Goal: Task Accomplishment & Management: Manage account settings

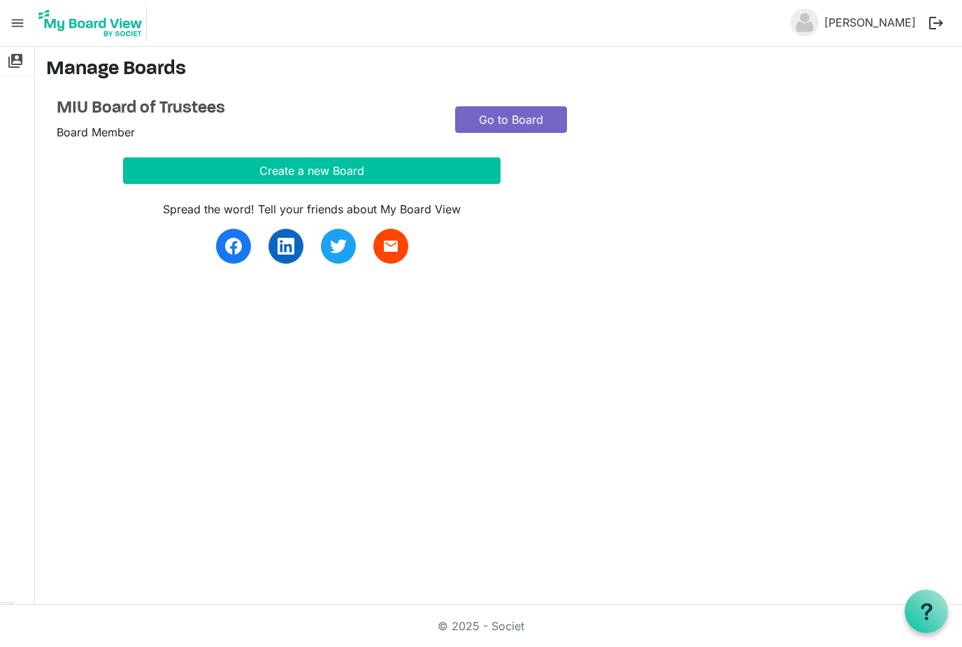
click at [515, 115] on link "Go to Board" at bounding box center [511, 119] width 112 height 27
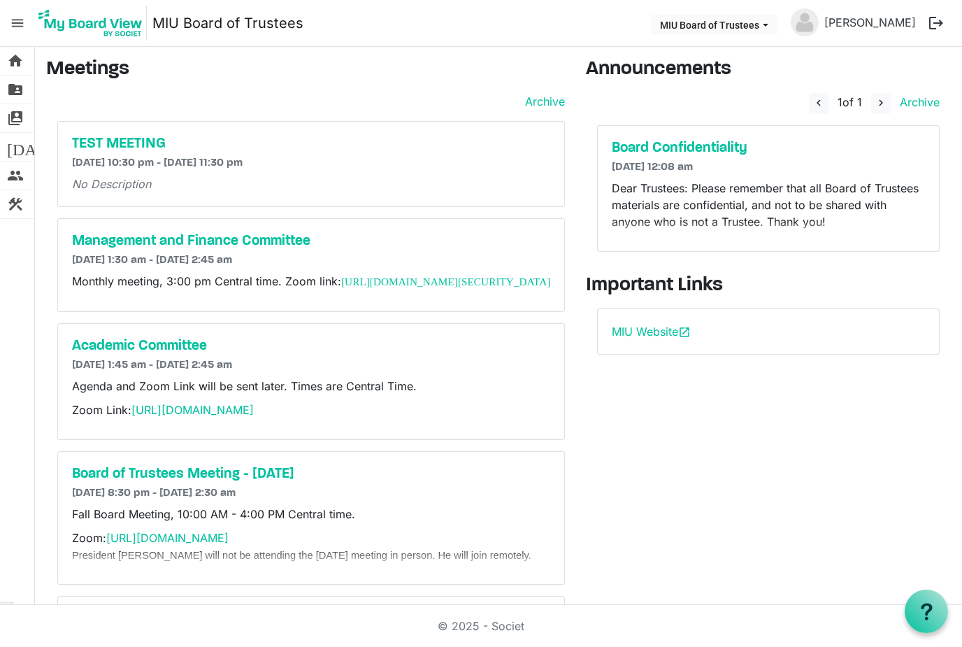
click at [346, 194] on div "TEST MEETING [DATE] 10:30 pm - [DATE] 11:30 pm No Description" at bounding box center [311, 164] width 506 height 85
click at [939, 23] on button "logout" at bounding box center [936, 22] width 29 height 29
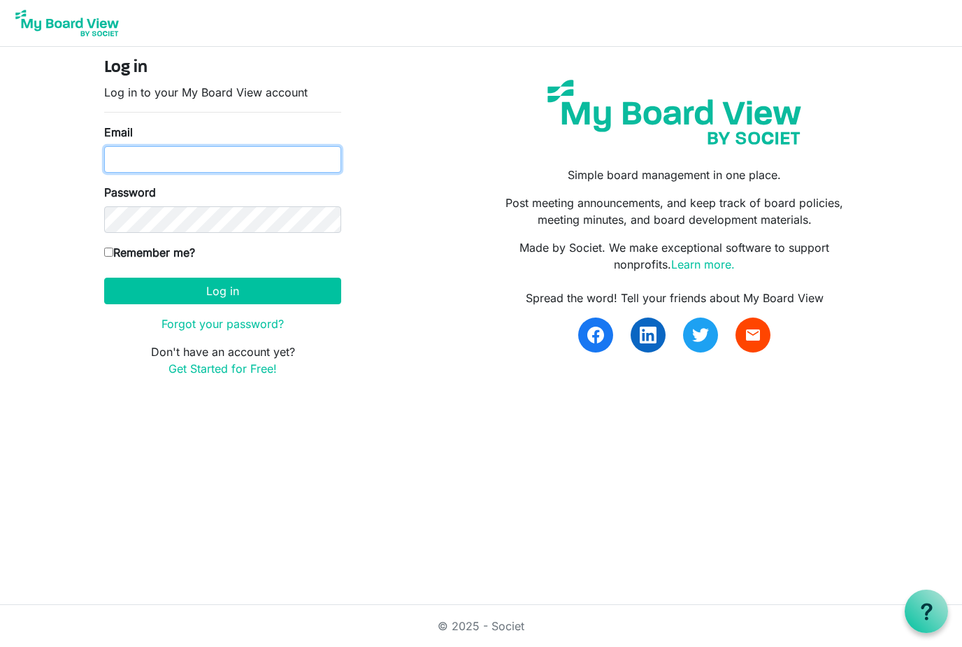
type input "ram@maharishiayurveda.global"
click at [222, 290] on button "Log in" at bounding box center [222, 291] width 237 height 27
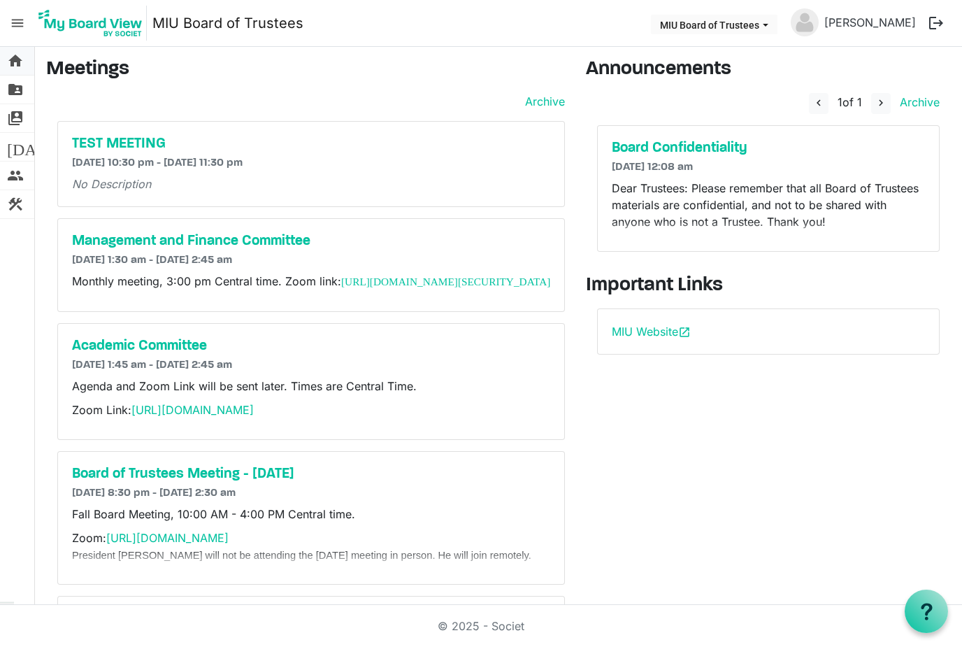
click at [20, 64] on span "home" at bounding box center [15, 61] width 17 height 28
click at [18, 87] on span "folder_shared" at bounding box center [15, 90] width 17 height 28
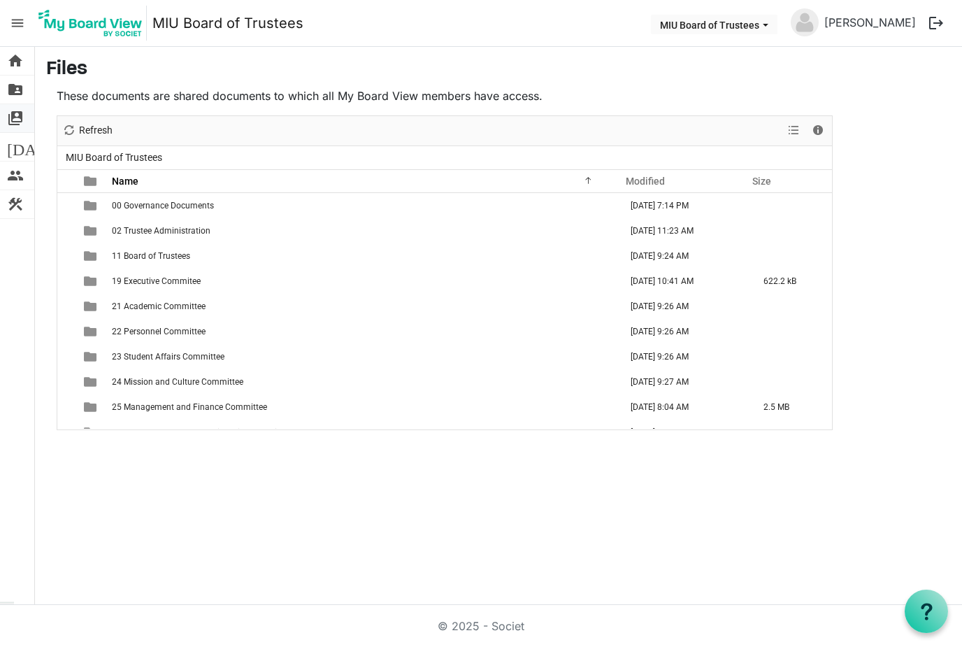
click at [12, 120] on span "switch_account" at bounding box center [15, 118] width 17 height 28
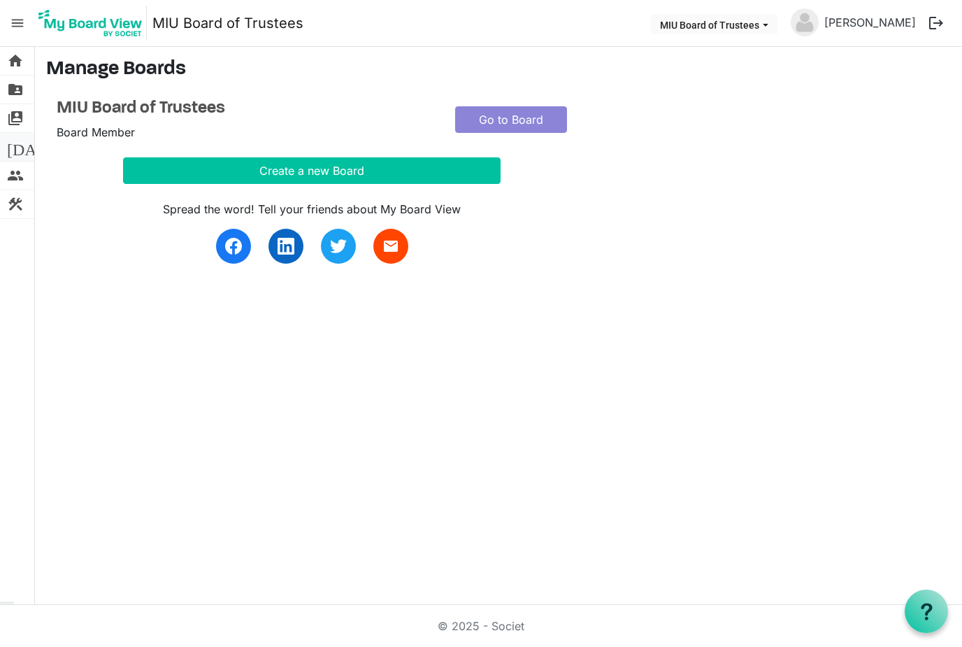
click at [14, 143] on span "[DATE]" at bounding box center [34, 147] width 54 height 28
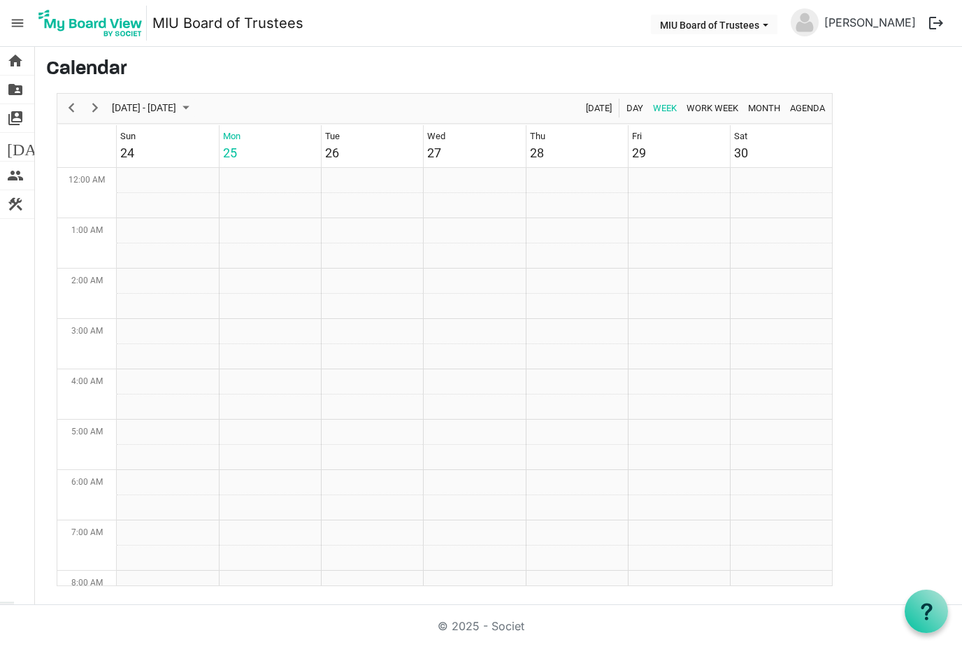
scroll to position [453, 0]
click at [17, 174] on span "people" at bounding box center [15, 176] width 17 height 28
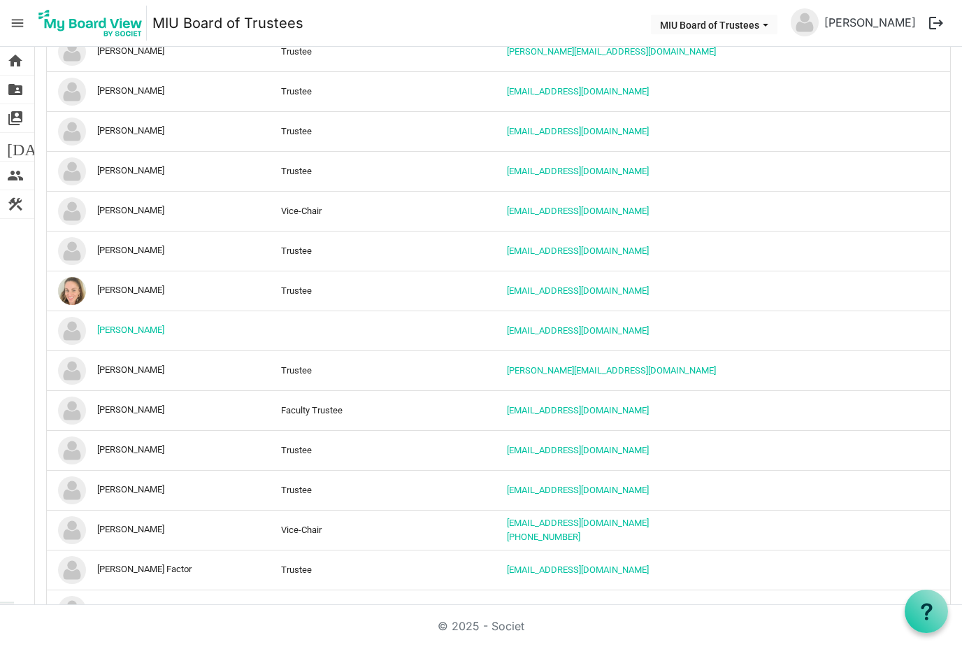
scroll to position [980, 0]
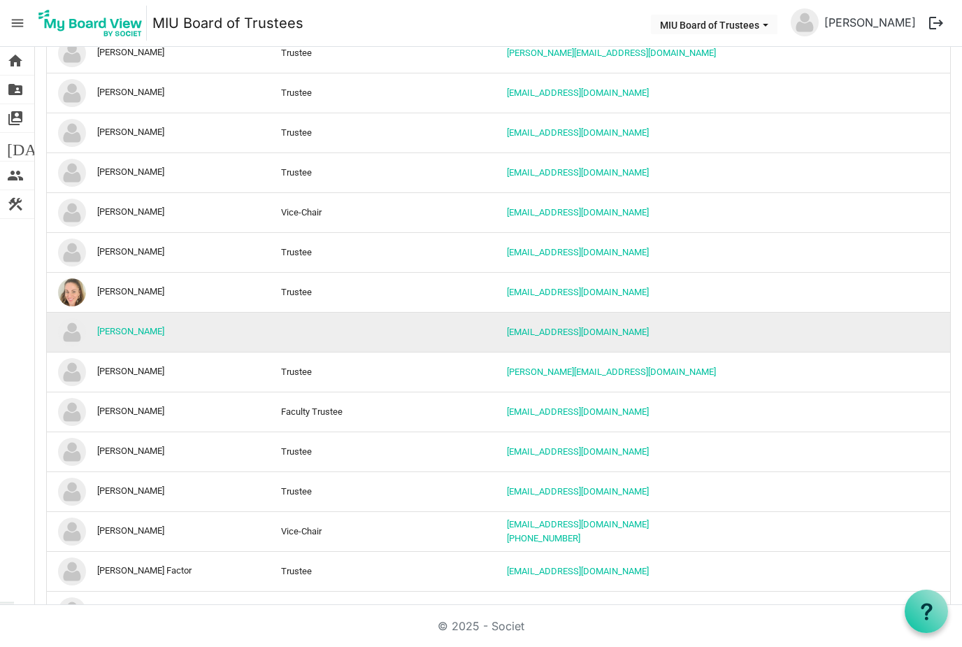
click at [474, 331] on td "column header Position" at bounding box center [386, 332] width 226 height 40
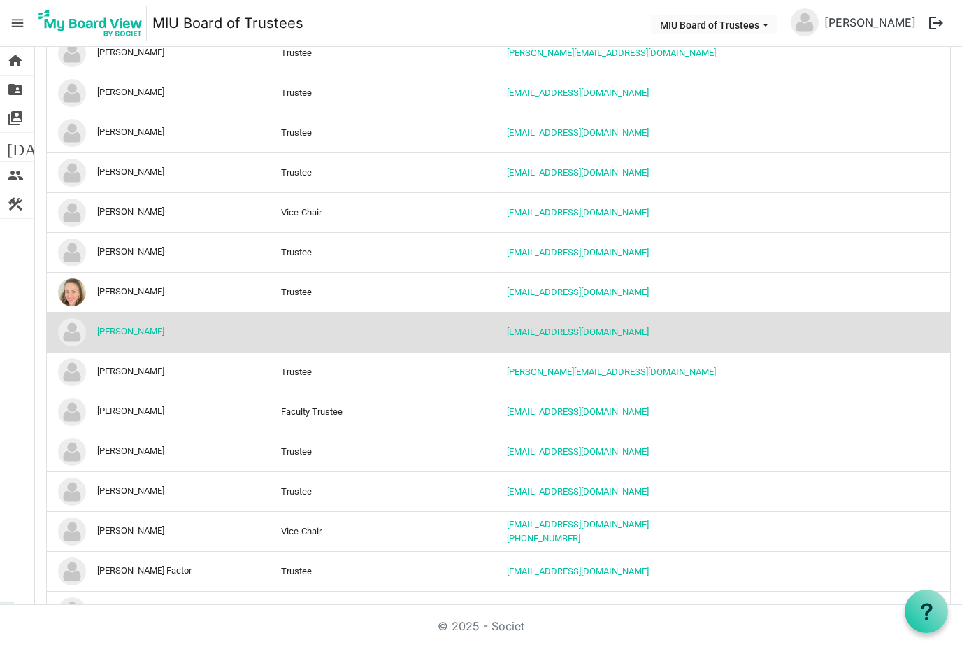
click at [808, 352] on td "ram@maharishiayurveda.global" at bounding box center [657, 332] width 316 height 40
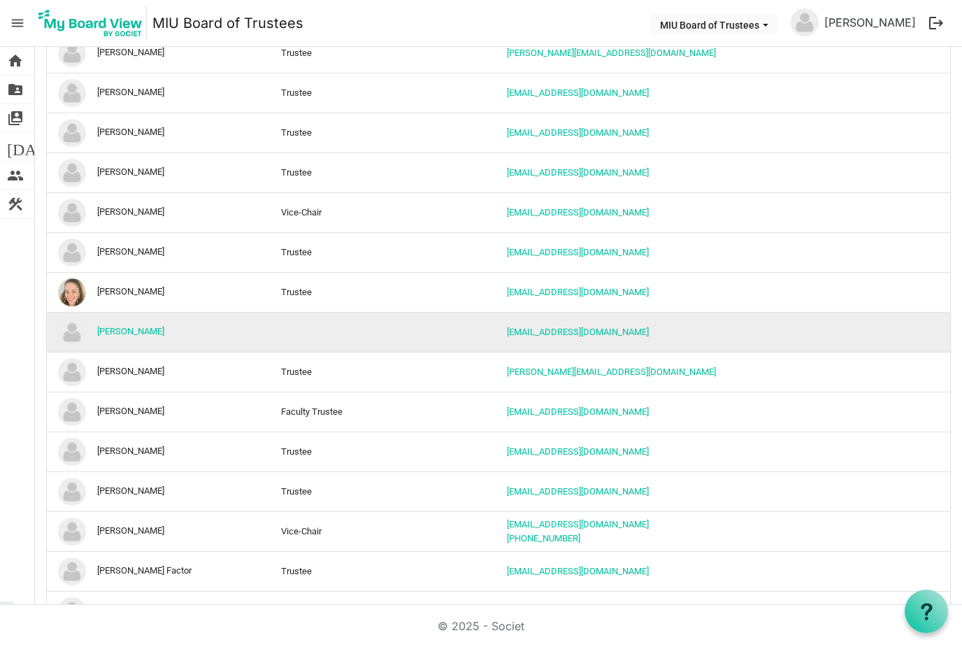
click at [235, 336] on td "[PERSON_NAME]" at bounding box center [160, 332] width 226 height 40
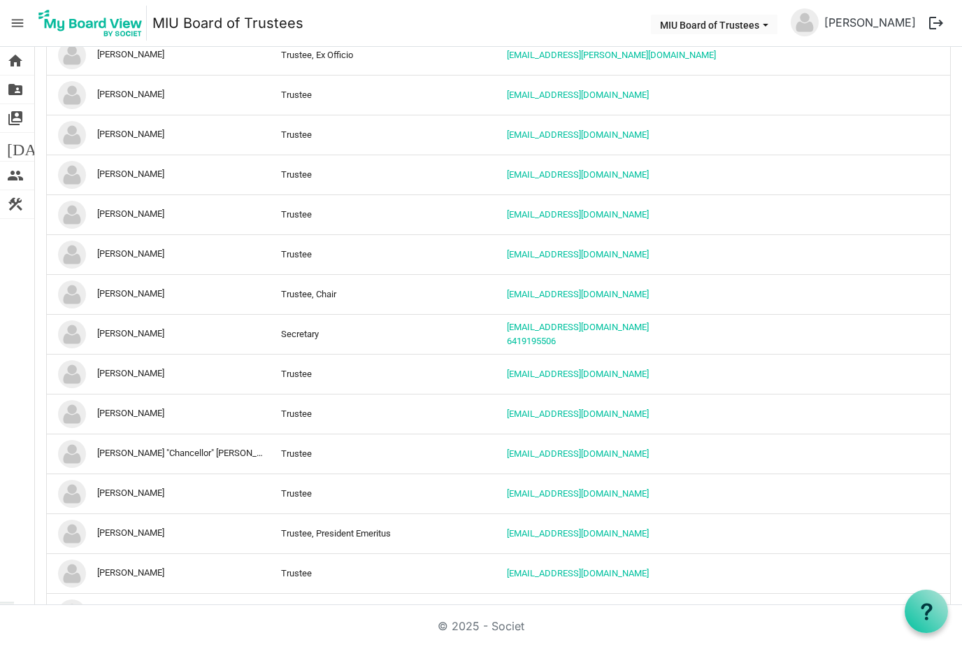
scroll to position [17, 0]
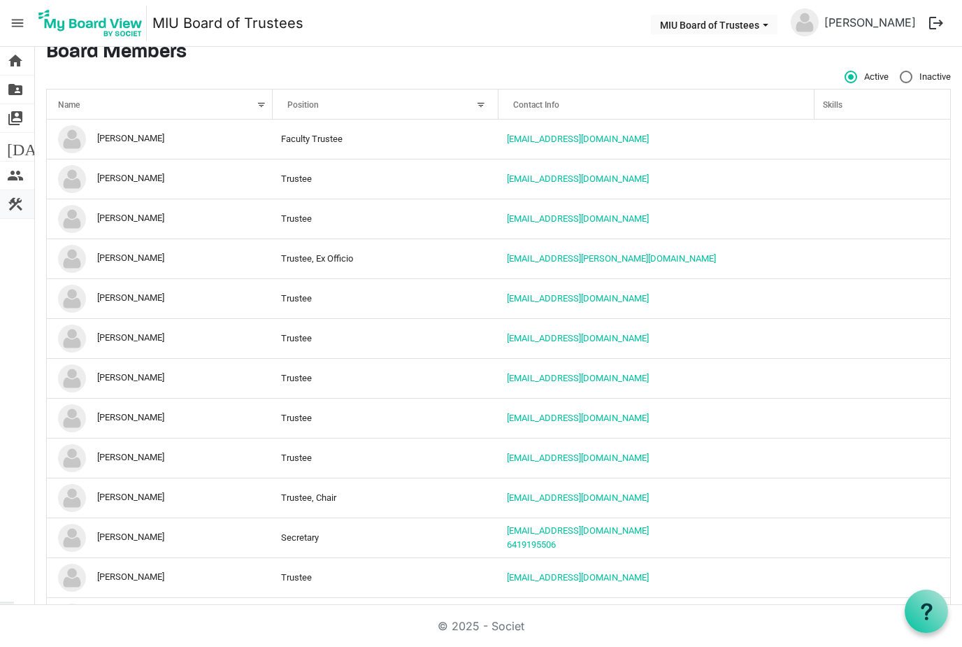
click at [19, 206] on span "construction" at bounding box center [15, 204] width 17 height 28
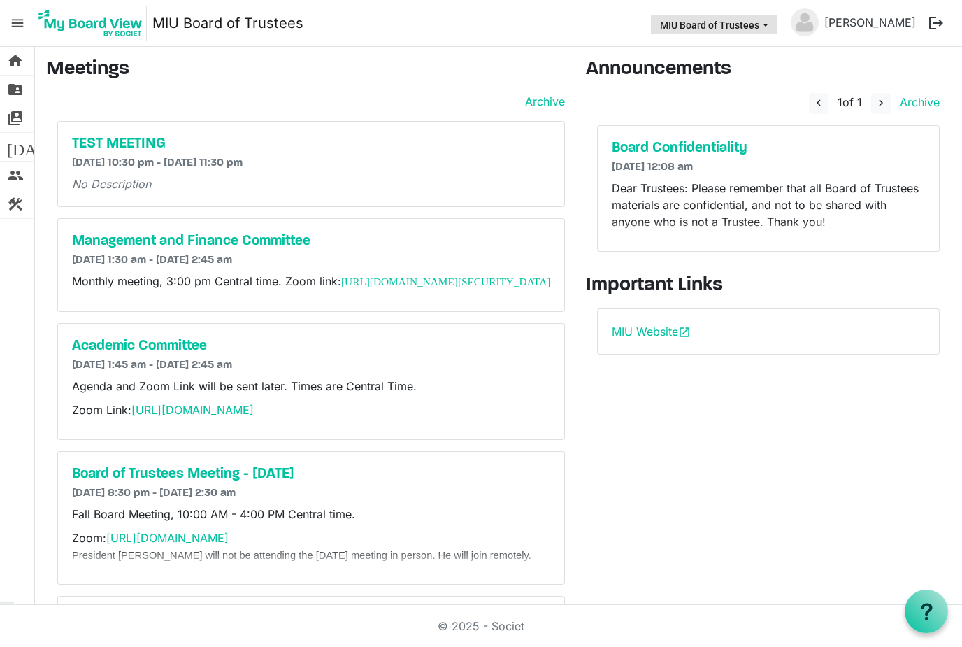
click at [776, 29] on button "MIU Board of Trustees" at bounding box center [714, 25] width 127 height 20
click at [872, 27] on link "[PERSON_NAME]" at bounding box center [870, 22] width 103 height 28
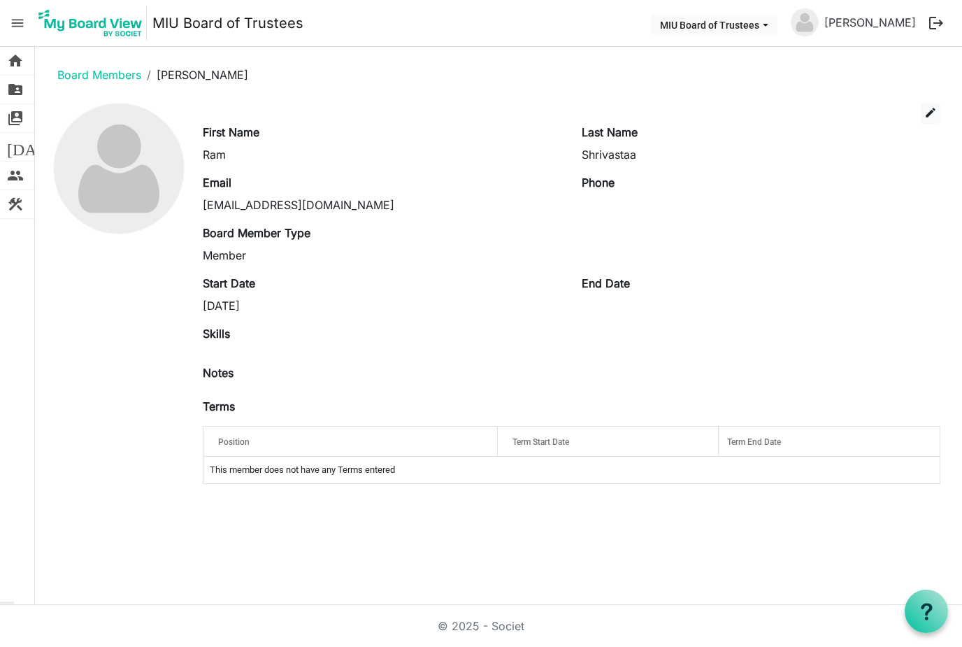
click at [238, 243] on div "Board Member Type Member" at bounding box center [382, 243] width 380 height 39
click at [234, 257] on div "Member" at bounding box center [382, 255] width 359 height 17
click at [930, 108] on span "edit" at bounding box center [930, 112] width 13 height 13
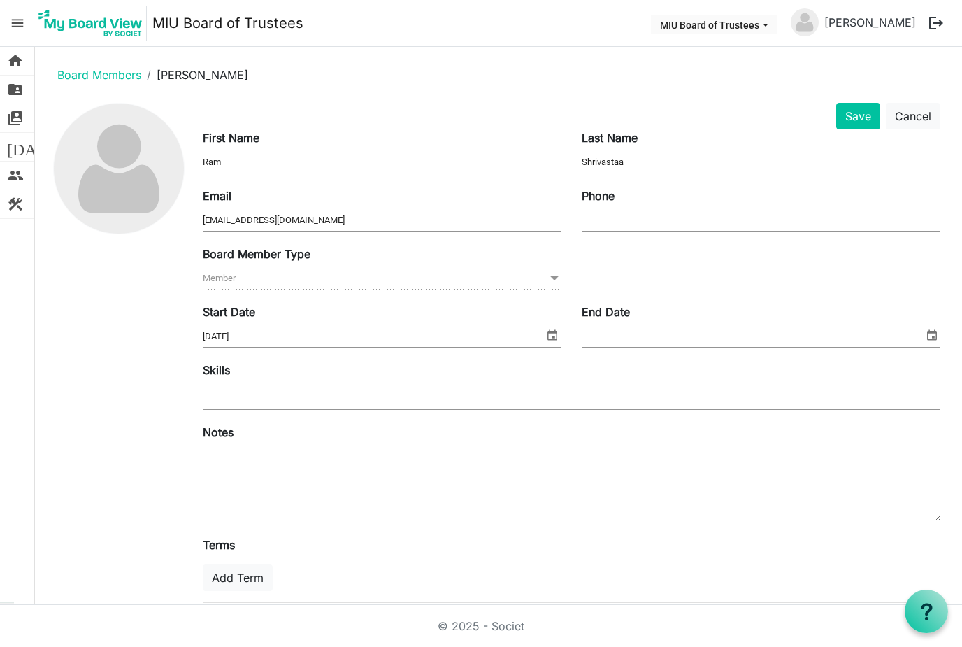
click at [354, 272] on span "Member Member" at bounding box center [382, 279] width 359 height 22
click at [554, 278] on span at bounding box center [554, 278] width 13 height 15
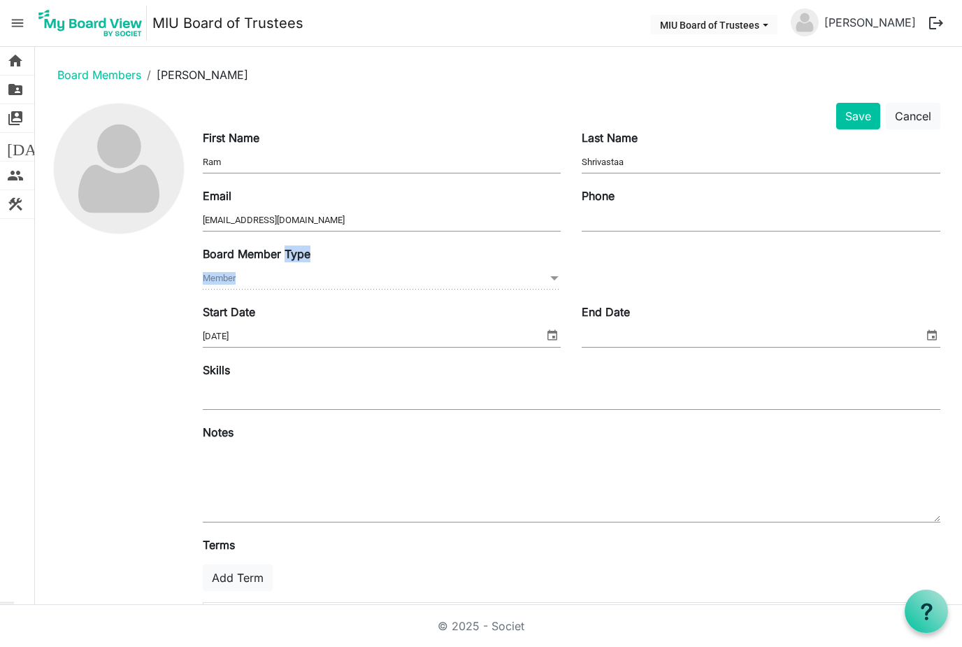
click at [552, 278] on span at bounding box center [554, 278] width 13 height 15
click at [477, 268] on span "Member Member" at bounding box center [382, 279] width 359 height 22
click at [919, 118] on button "Cancel" at bounding box center [913, 116] width 55 height 27
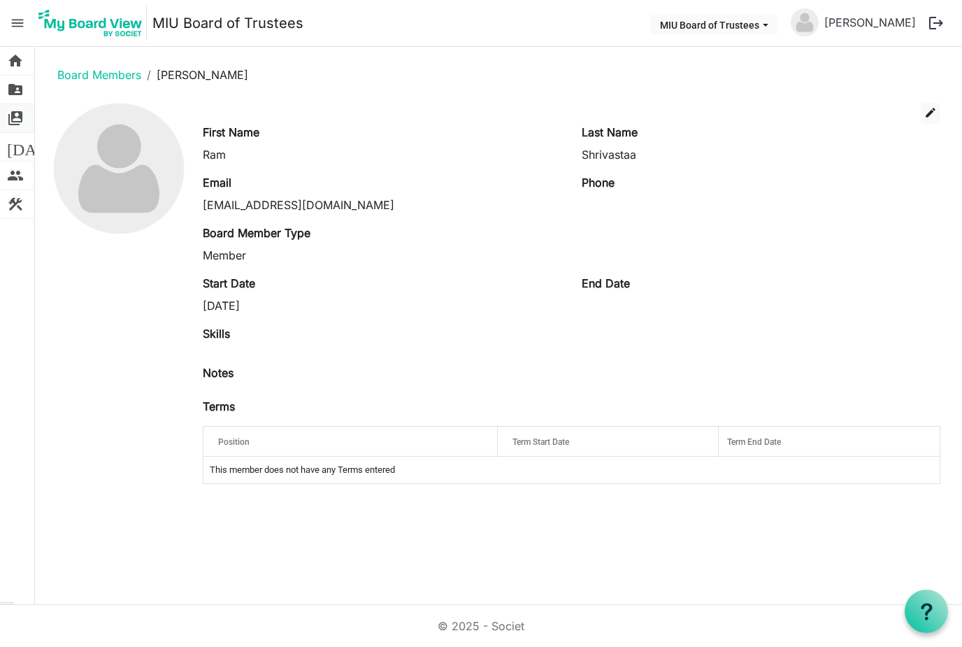
click at [15, 121] on span "switch_account" at bounding box center [15, 118] width 17 height 28
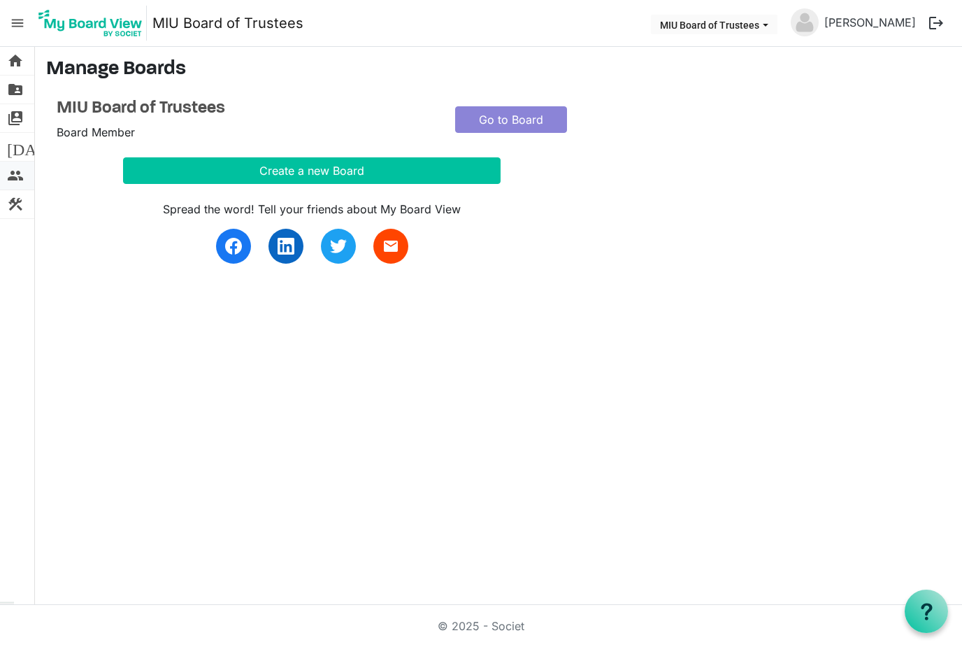
click at [17, 172] on span "people" at bounding box center [15, 176] width 17 height 28
